Goal: Connect with others: Connect with other users

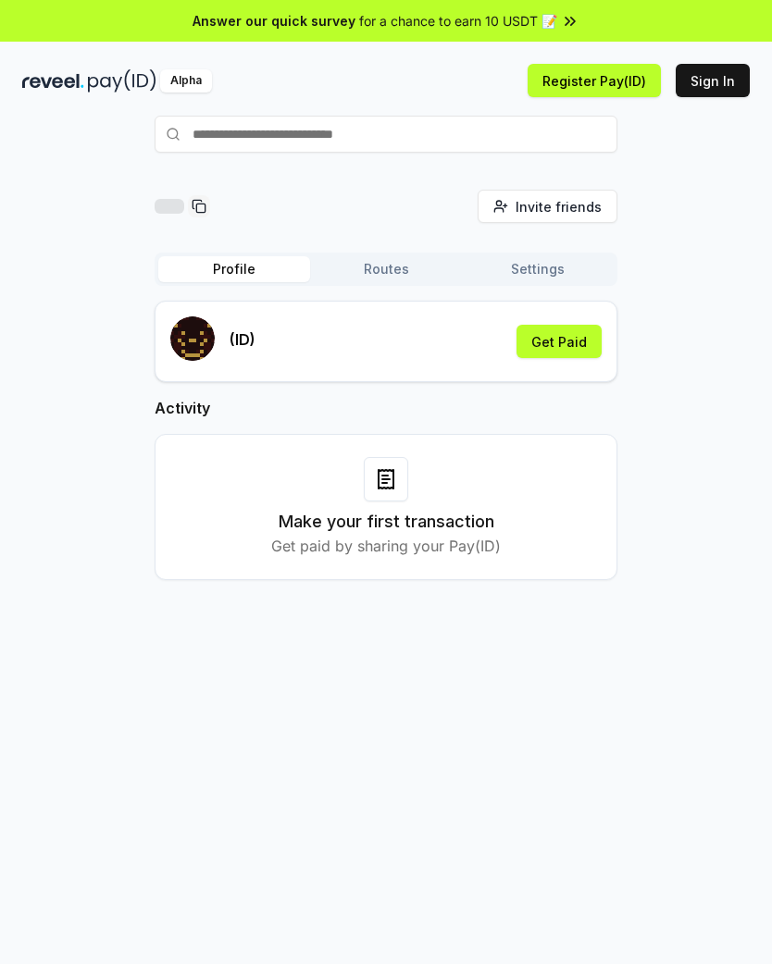
click at [578, 346] on button "Get Paid" at bounding box center [558, 341] width 85 height 33
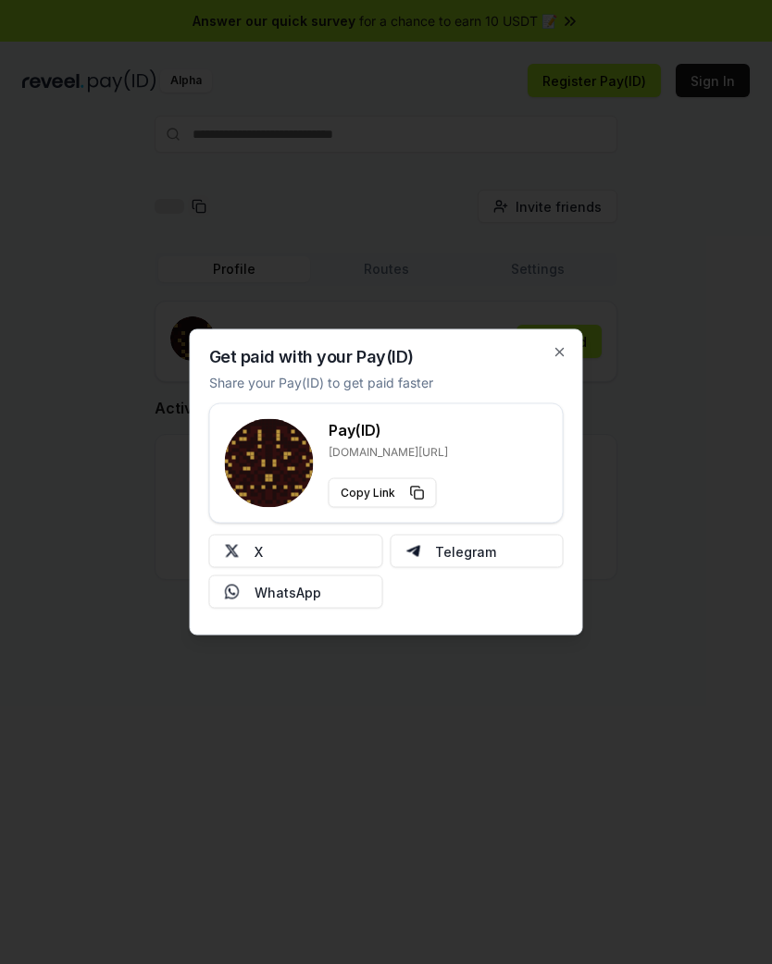
click at [564, 351] on icon "button" at bounding box center [559, 352] width 15 height 15
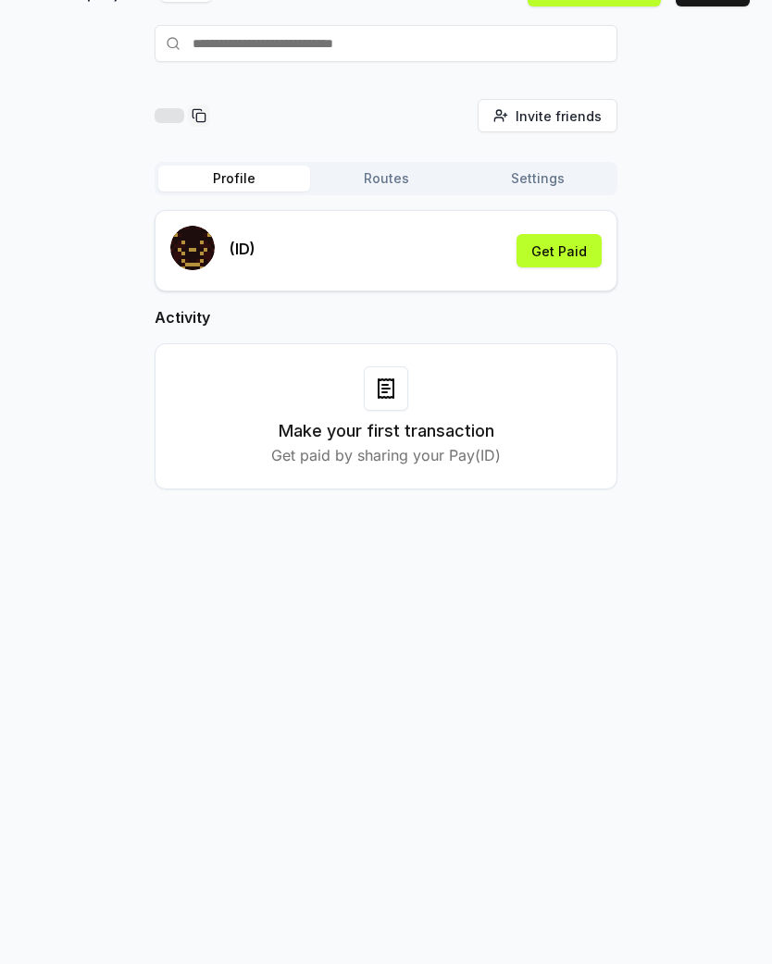
scroll to position [90, 0]
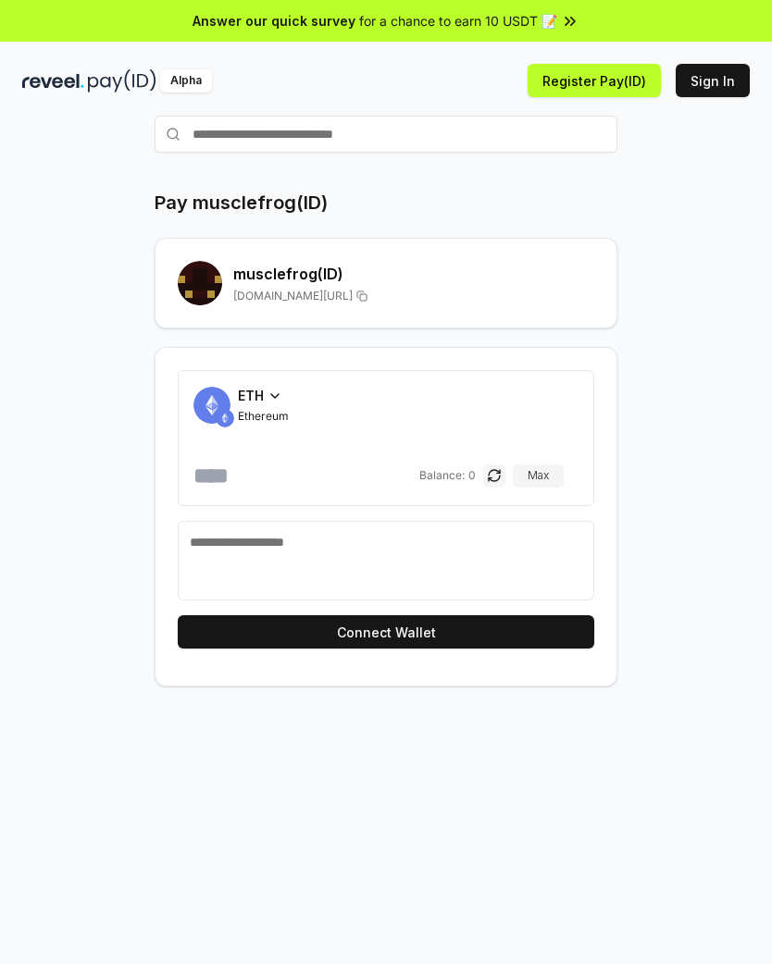
click at [249, 276] on h2 "musclefrog (ID)" at bounding box center [413, 274] width 361 height 22
click at [552, 632] on button "Connect Wallet" at bounding box center [386, 631] width 416 height 33
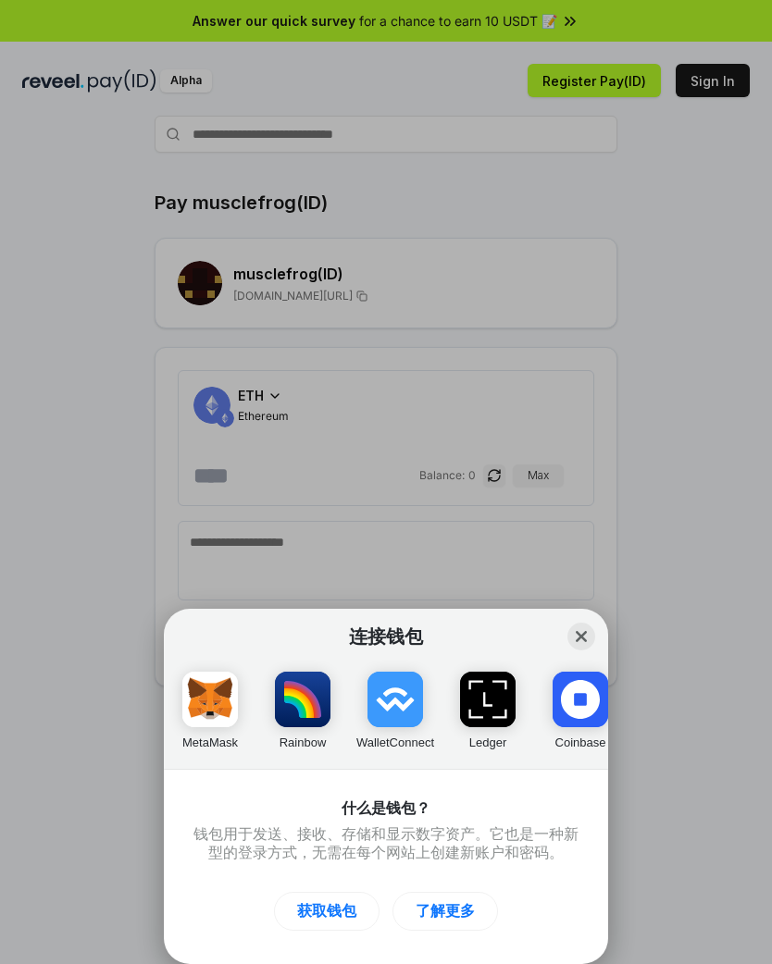
click at [104, 552] on div "连接钱包 Close MetaMask Rainbow WalletConnect Ledger Coinbase Argent 什么是钱包？ 钱包用于发送、…" at bounding box center [386, 482] width 1142 height 1334
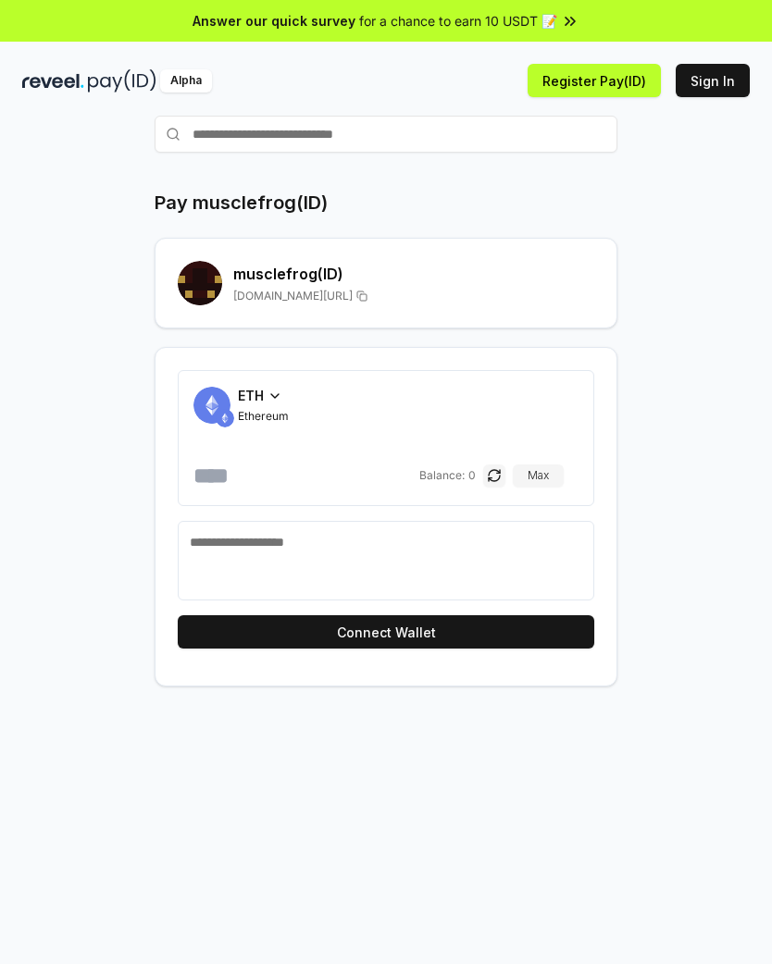
click at [270, 393] on icon at bounding box center [274, 396] width 15 height 15
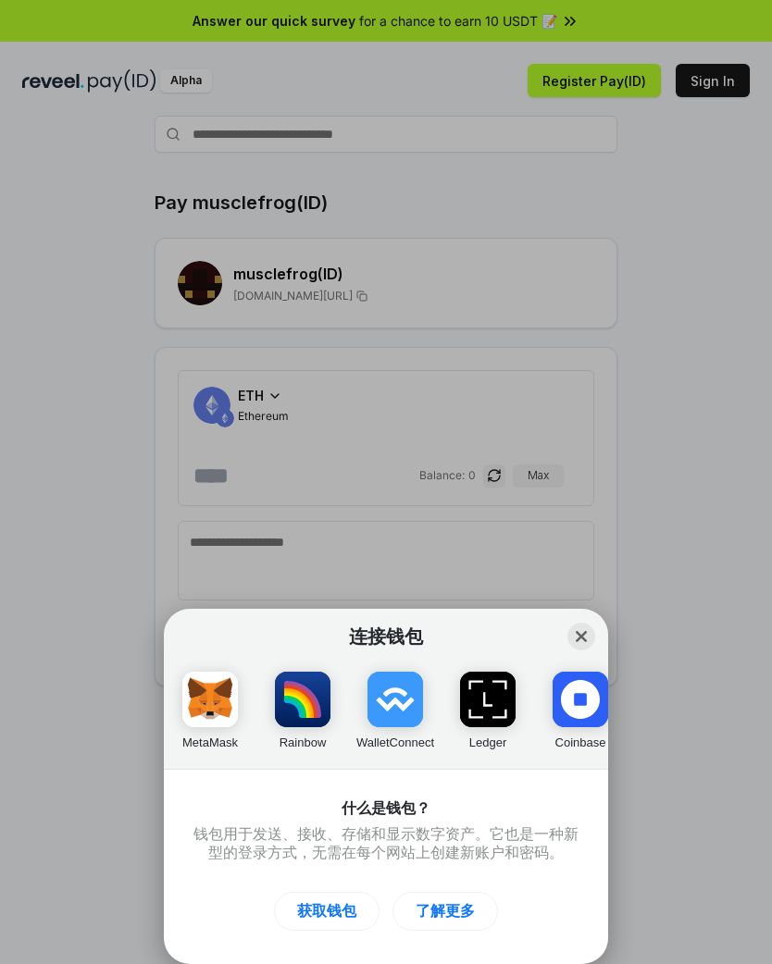
click at [145, 521] on div "连接钱包 Close MetaMask Rainbow WalletConnect Ledger Coinbase Argent 什么是钱包？ 钱包用于发送、…" at bounding box center [386, 482] width 1142 height 1334
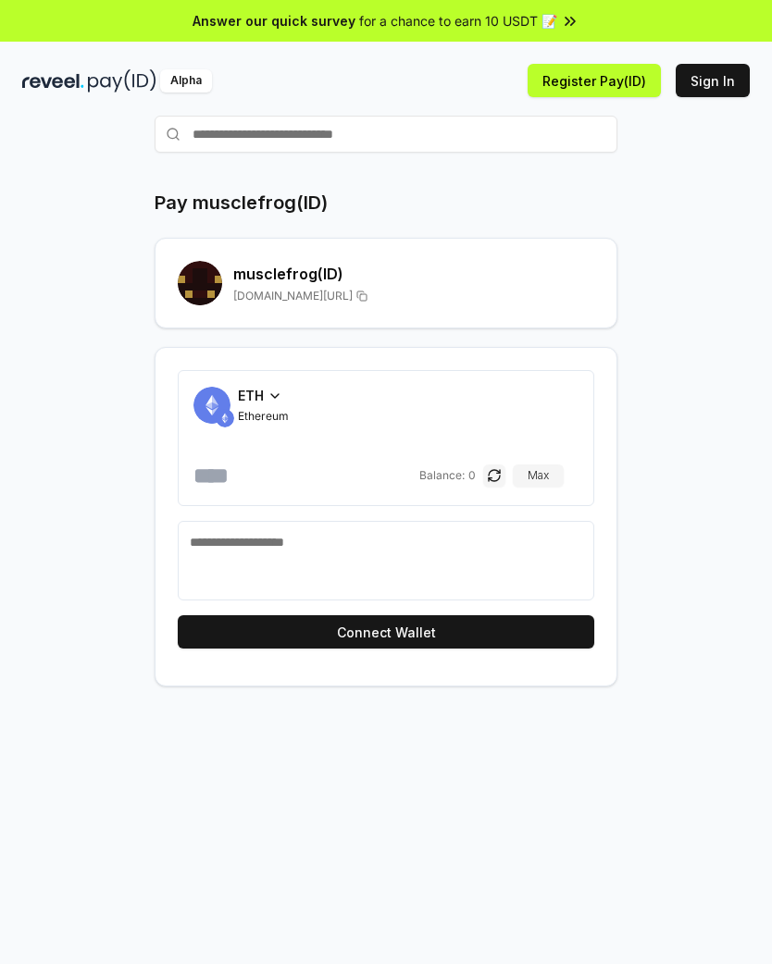
click at [254, 402] on span "ETH" at bounding box center [251, 395] width 26 height 19
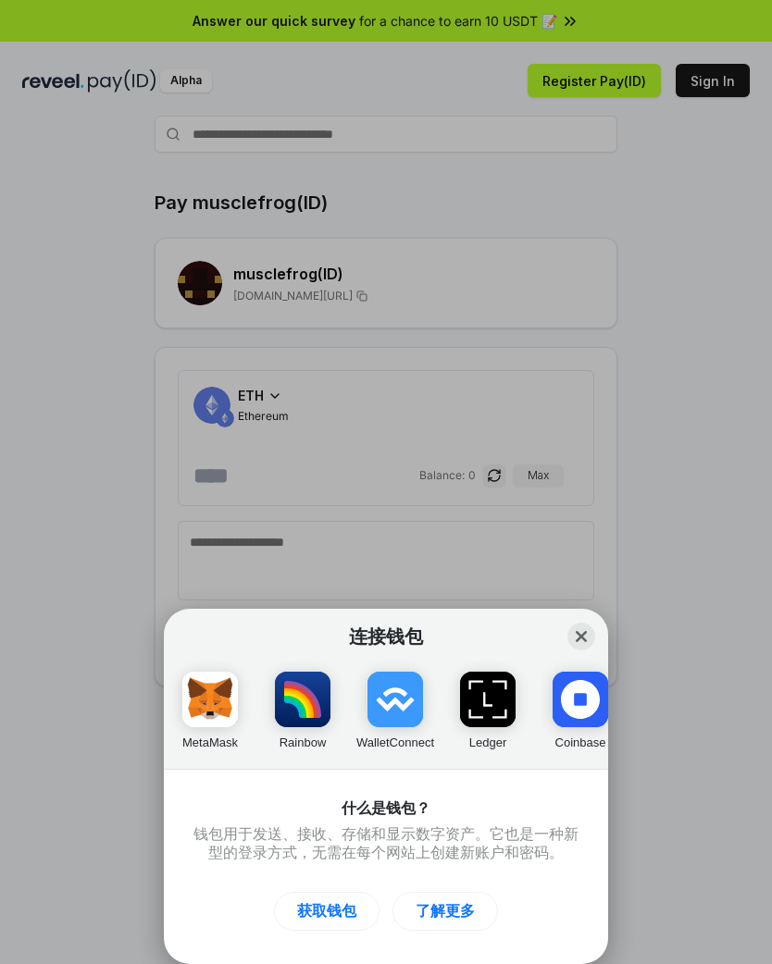
click at [700, 536] on div "连接钱包 Close MetaMask Rainbow WalletConnect Ledger Coinbase Argent 什么是钱包？ 钱包用于发送、…" at bounding box center [386, 482] width 1142 height 1334
